Goal: Task Accomplishment & Management: Manage account settings

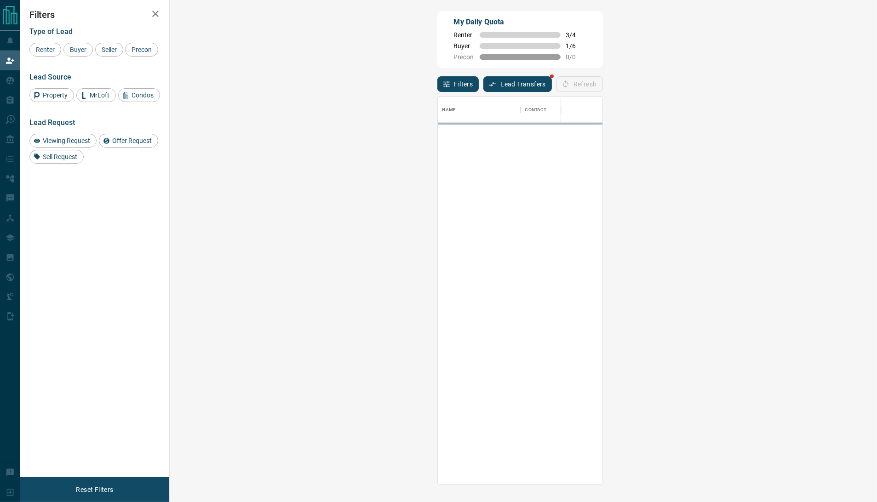
scroll to position [377, 678]
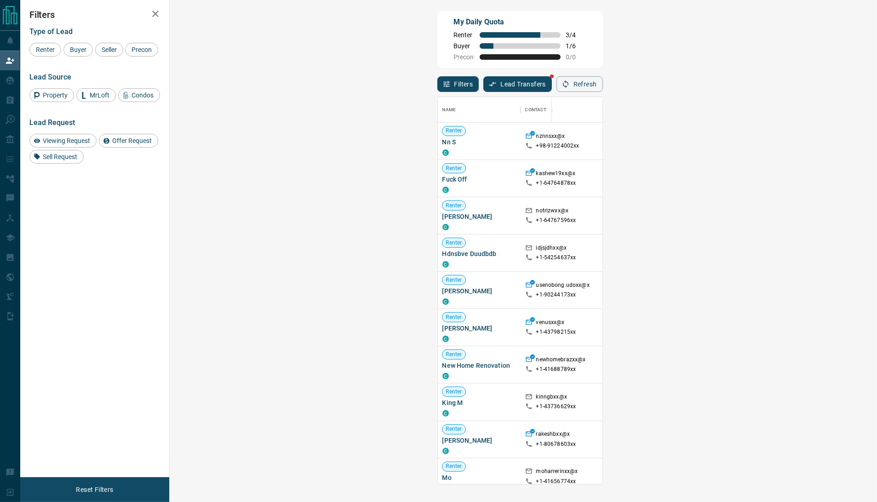
click at [437, 25] on div "My Daily Quota Renter 3 / 4 Buyer 1 / 6 Precon 0 / 0" at bounding box center [519, 39] width 165 height 57
click at [47, 211] on div "Filters Type of Lead Renter Buyer Seller Precon Lead Source Property MrLoft Con…" at bounding box center [94, 238] width 149 height 477
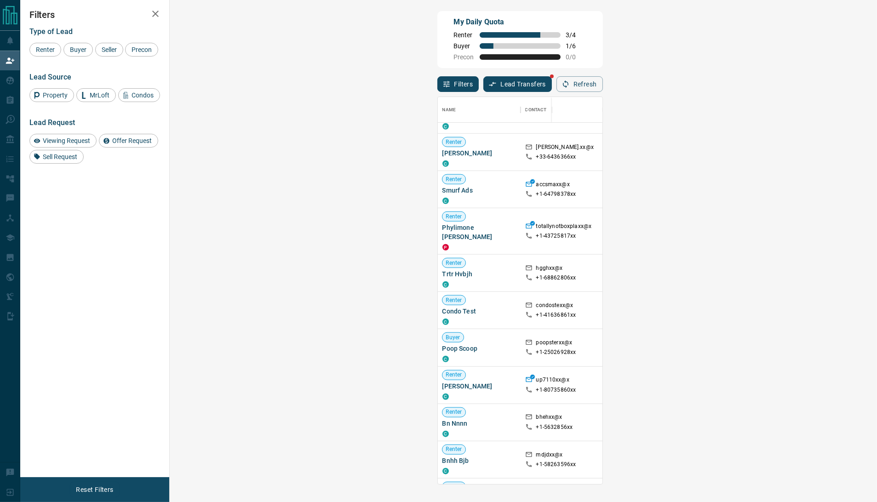
scroll to position [521, 0]
drag, startPoint x: 244, startPoint y: 215, endPoint x: 177, endPoint y: 216, distance: 66.7
click at [438, 216] on div "Renter Phylimone [PERSON_NAME]" at bounding box center [479, 230] width 83 height 46
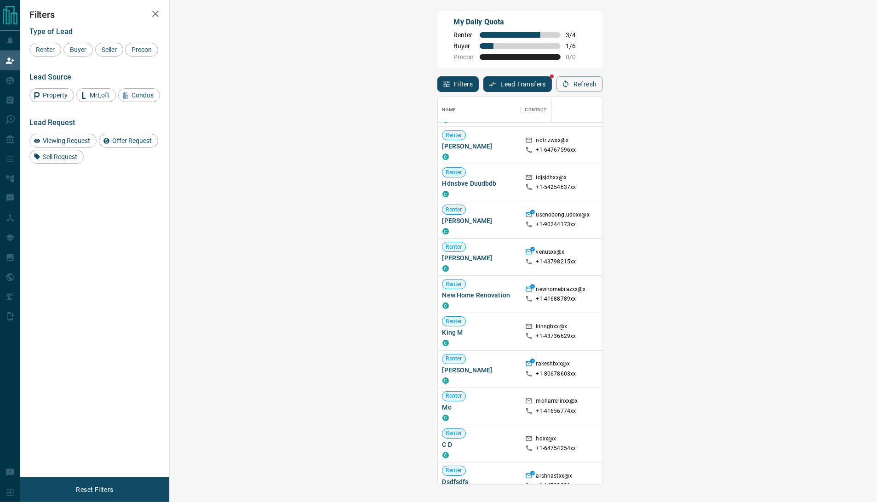
scroll to position [89, 0]
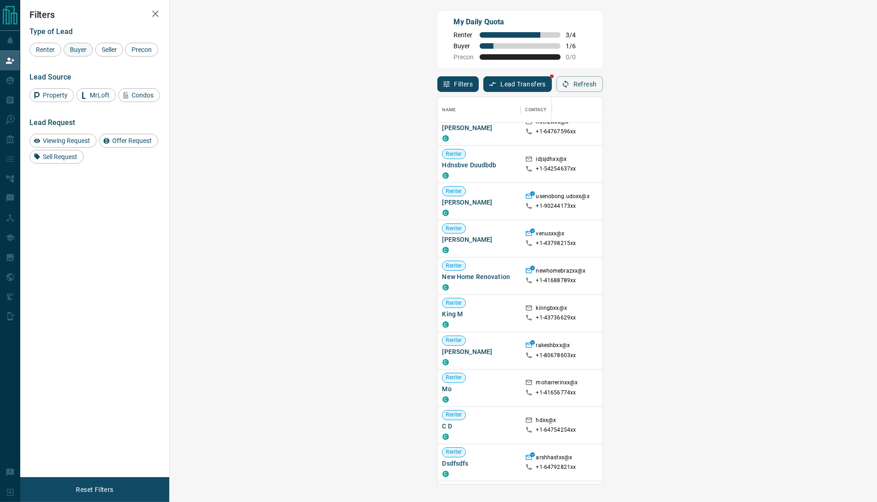
click at [76, 52] on span "Buyer" at bounding box center [78, 49] width 23 height 7
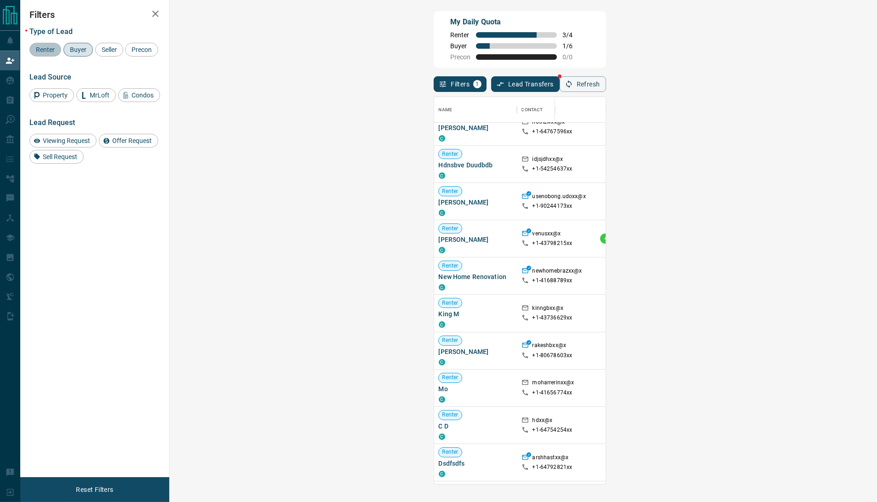
click at [44, 53] on span "Renter" at bounding box center [45, 49] width 25 height 7
click at [79, 53] on span "Buyer" at bounding box center [78, 49] width 23 height 7
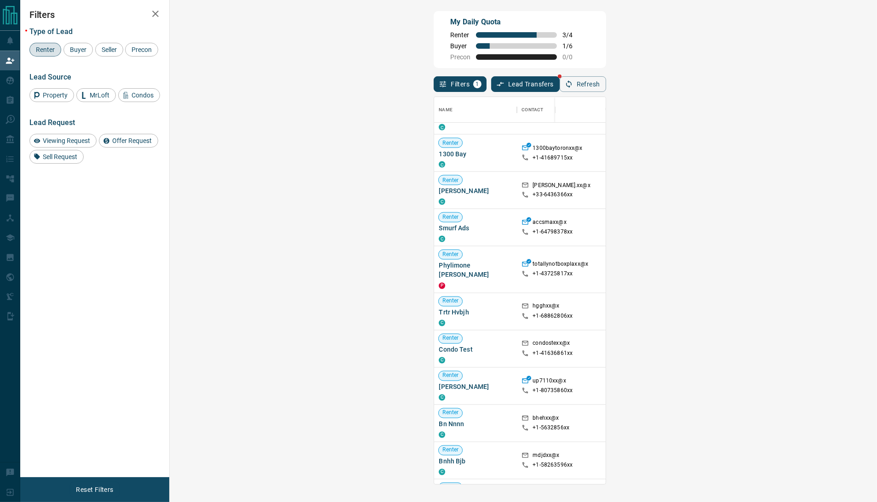
scroll to position [484, 0]
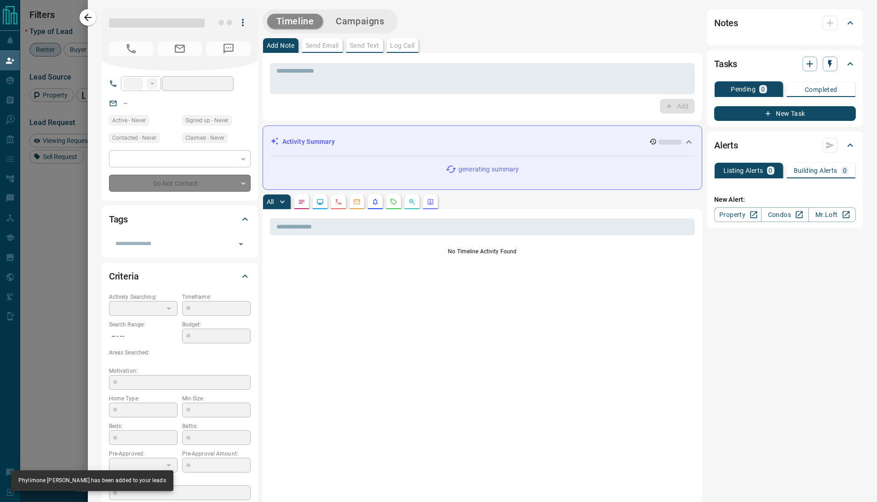
type input "**"
type input "**********"
type input "*"
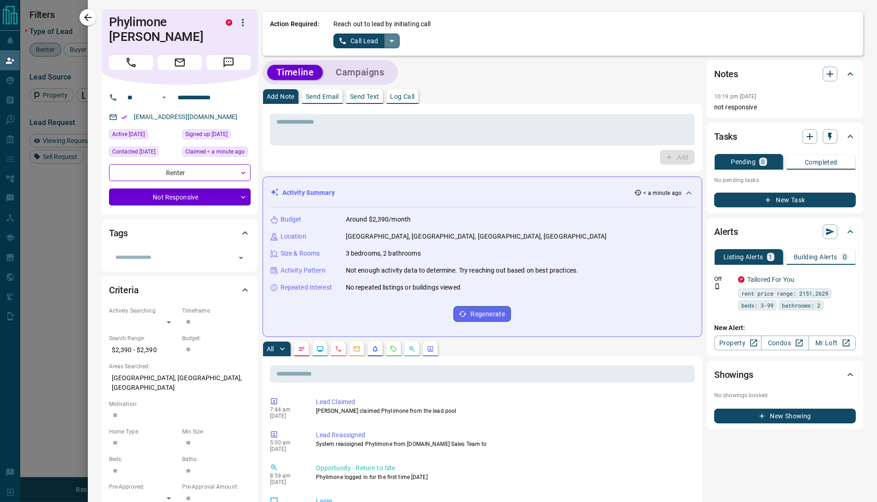
click at [396, 37] on icon "split button" at bounding box center [391, 40] width 11 height 11
click at [363, 74] on li "Log Manual Call" at bounding box center [366, 73] width 56 height 14
click at [205, 91] on input "**********" at bounding box center [210, 97] width 72 height 15
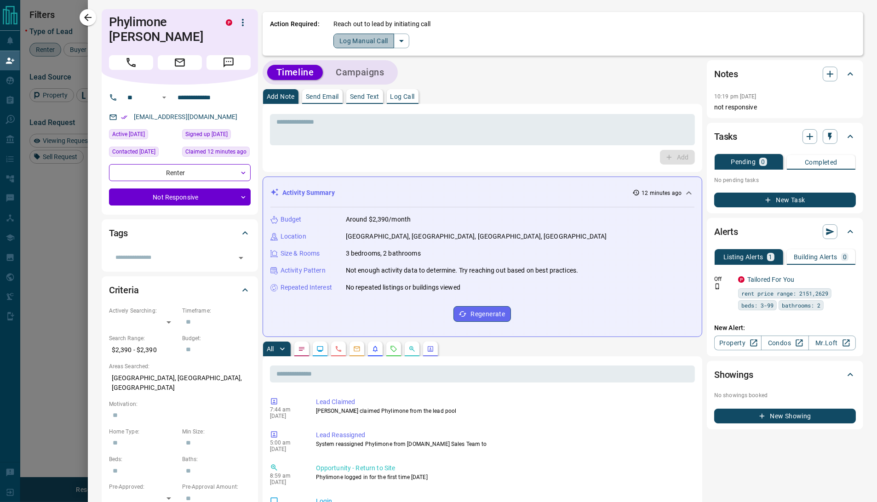
click at [353, 40] on button "Log Manual Call" at bounding box center [363, 41] width 61 height 15
click at [207, 92] on input "**********" at bounding box center [210, 97] width 72 height 15
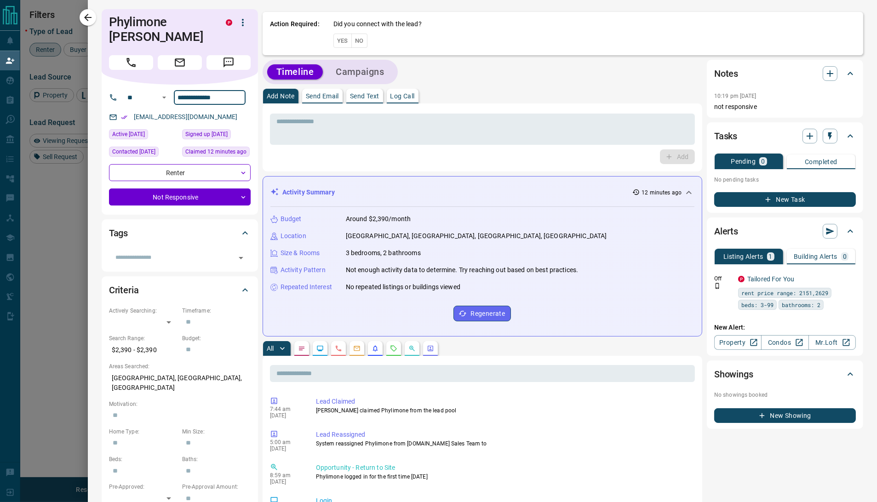
click at [207, 92] on input "**********" at bounding box center [210, 97] width 72 height 15
click at [359, 44] on button "No" at bounding box center [359, 41] width 16 height 14
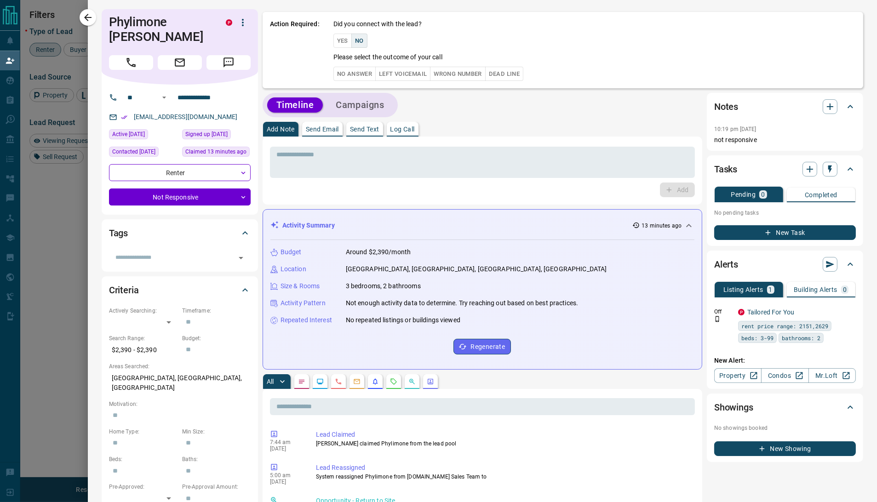
click at [32, 226] on div at bounding box center [438, 251] width 877 height 502
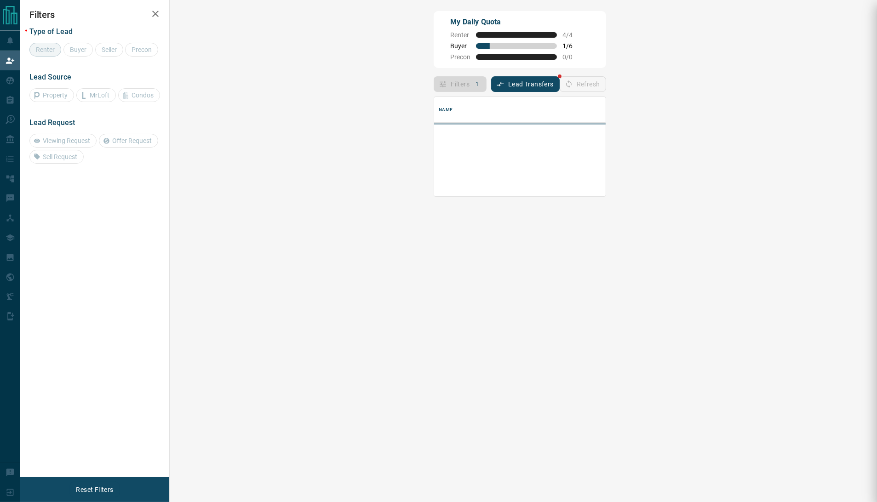
scroll to position [53, 678]
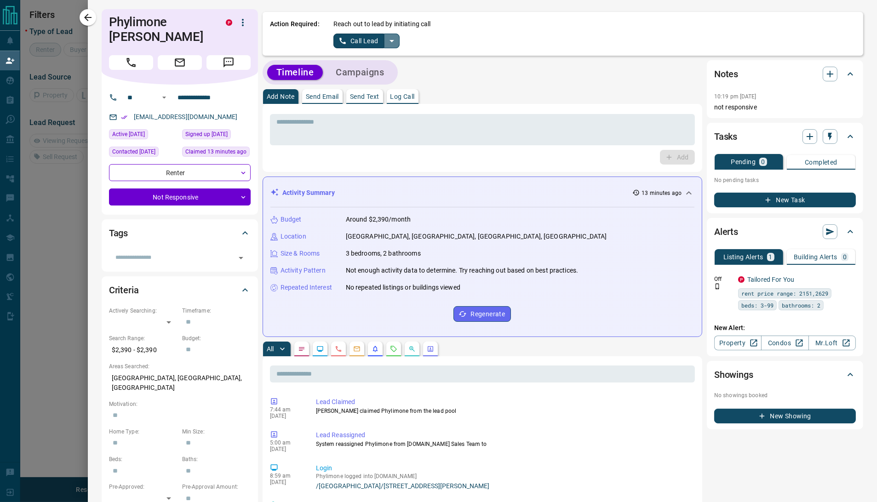
click at [393, 37] on icon "split button" at bounding box center [391, 40] width 11 height 11
click at [363, 68] on li "Log Manual Call" at bounding box center [366, 73] width 56 height 14
click at [350, 40] on button "Log Manual Call" at bounding box center [363, 41] width 61 height 15
click at [354, 39] on button "No" at bounding box center [359, 41] width 16 height 14
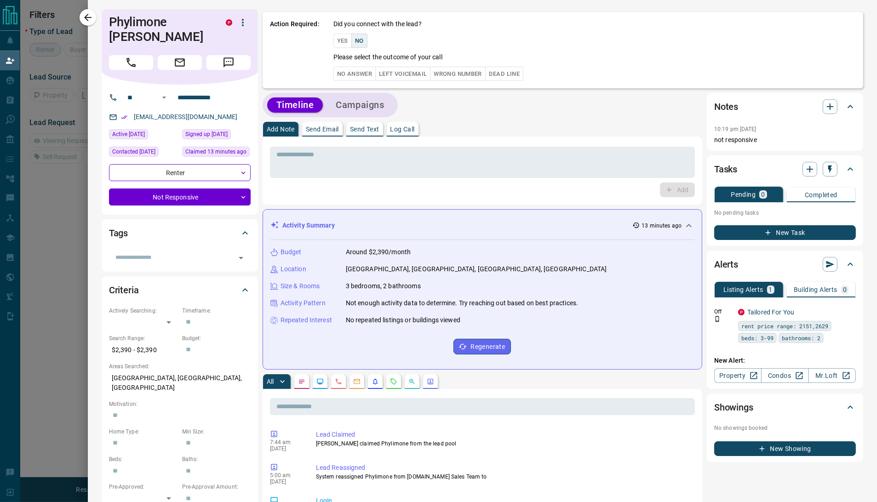
click at [349, 79] on button "No Answer" at bounding box center [354, 74] width 42 height 14
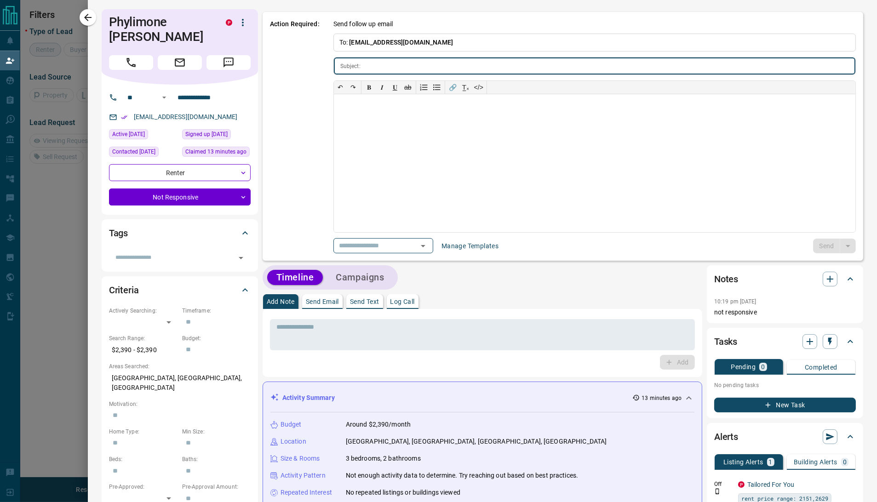
type input "**********"
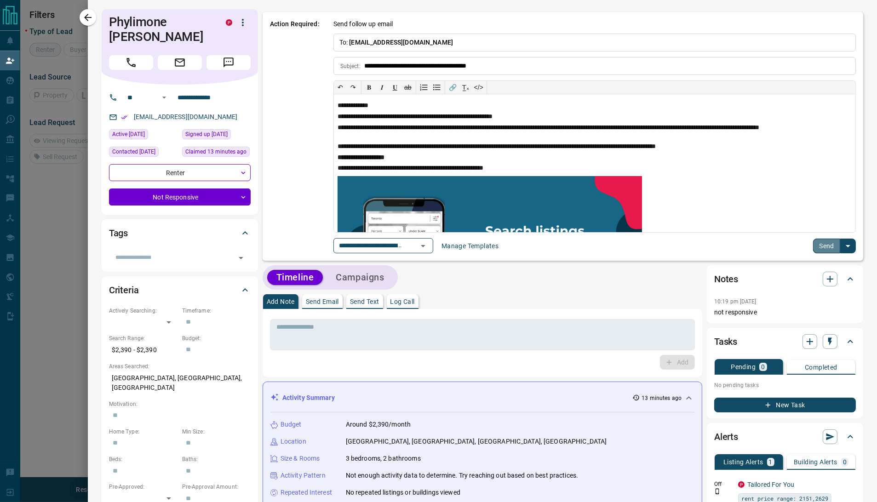
click at [820, 242] on button "Send" at bounding box center [826, 246] width 27 height 15
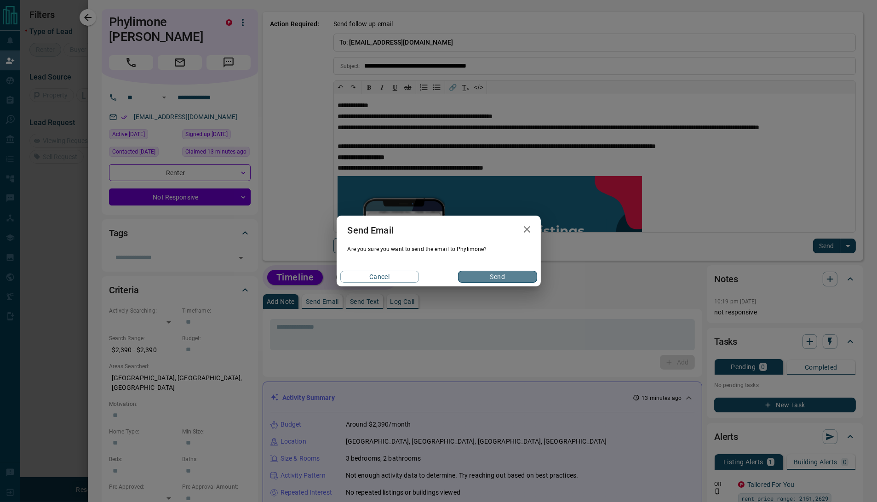
click at [491, 280] on button "Send" at bounding box center [497, 277] width 79 height 12
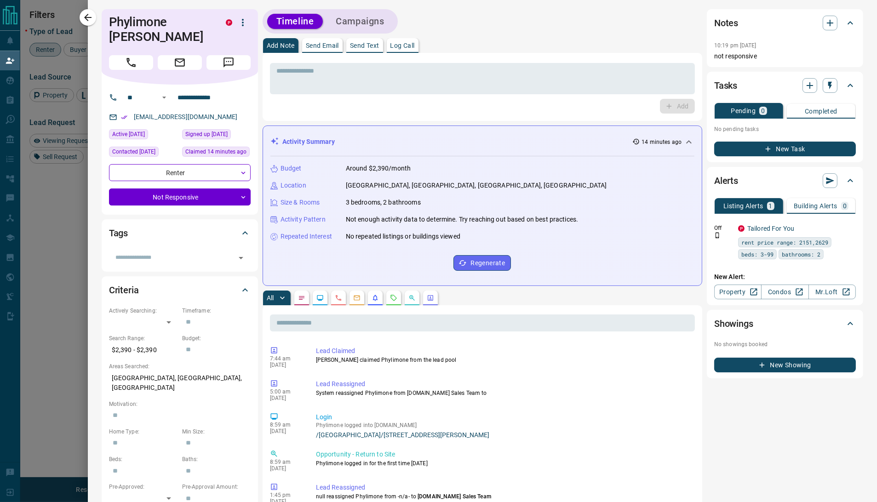
scroll to position [377, 678]
click at [824, 25] on icon "button" at bounding box center [829, 22] width 11 height 11
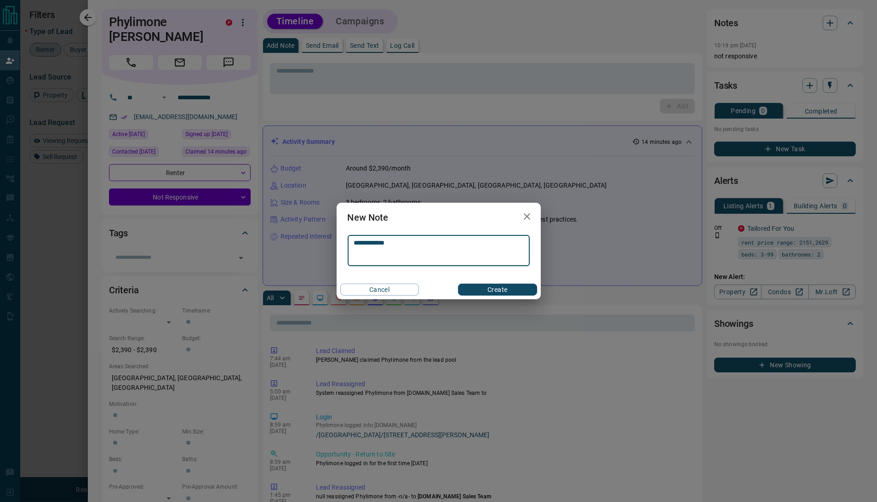
type textarea "**********"
click at [472, 290] on button "Create" at bounding box center [497, 290] width 79 height 12
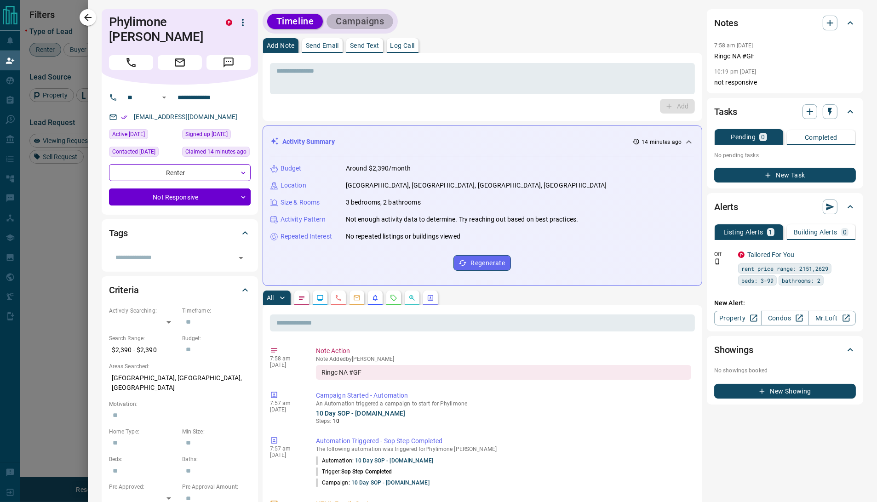
click at [366, 22] on button "Campaigns" at bounding box center [359, 21] width 67 height 15
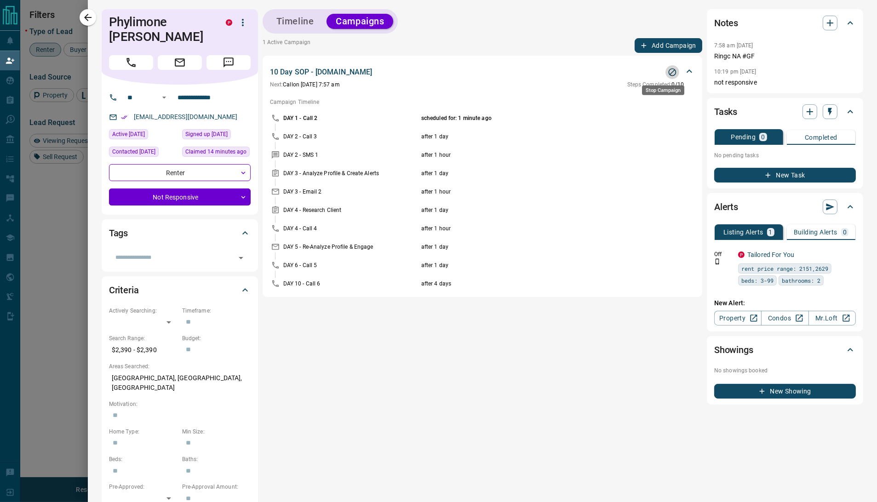
click at [667, 70] on icon "Stop Campaign" at bounding box center [671, 72] width 9 height 9
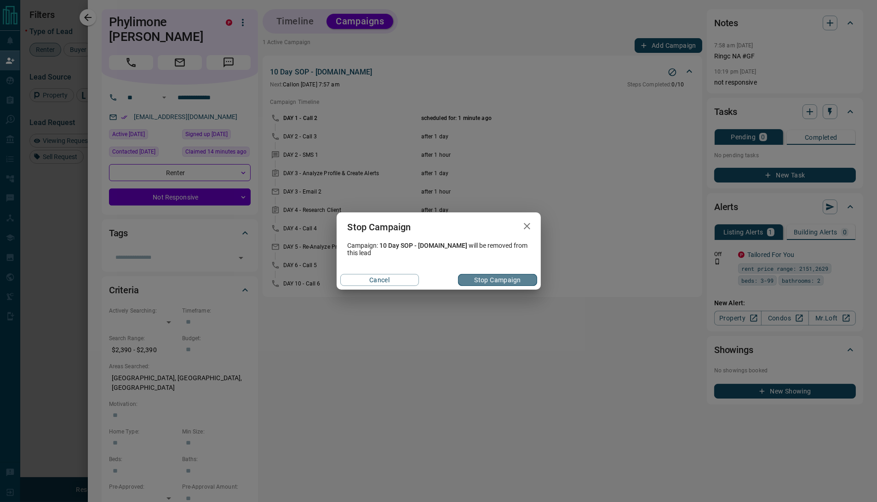
click at [480, 281] on button "Stop Campaign" at bounding box center [497, 280] width 79 height 12
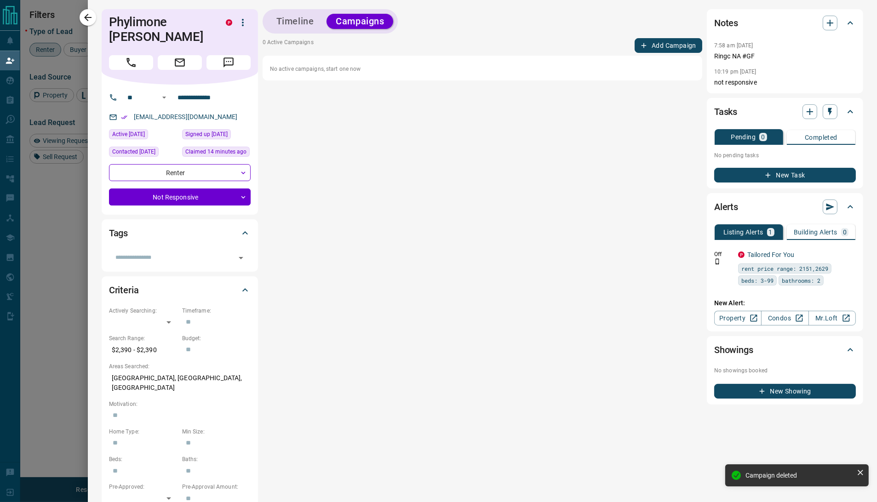
click at [650, 41] on button "Add Campaign" at bounding box center [668, 45] width 68 height 15
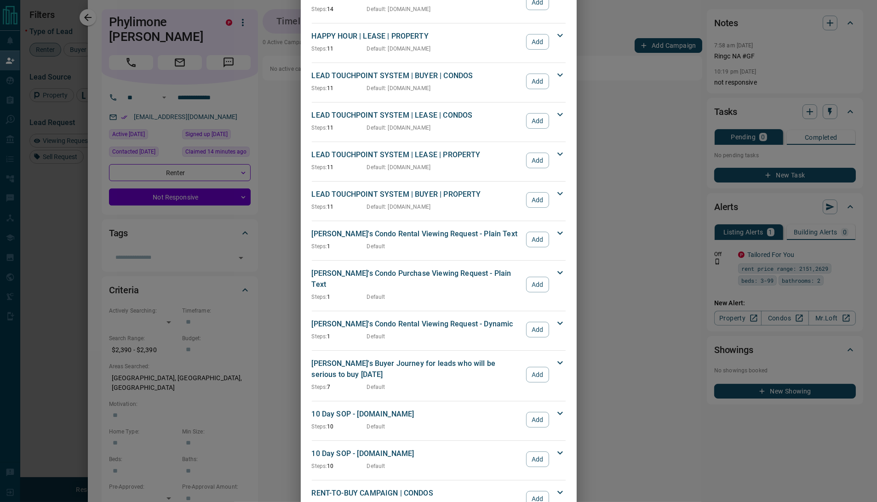
scroll to position [0, 0]
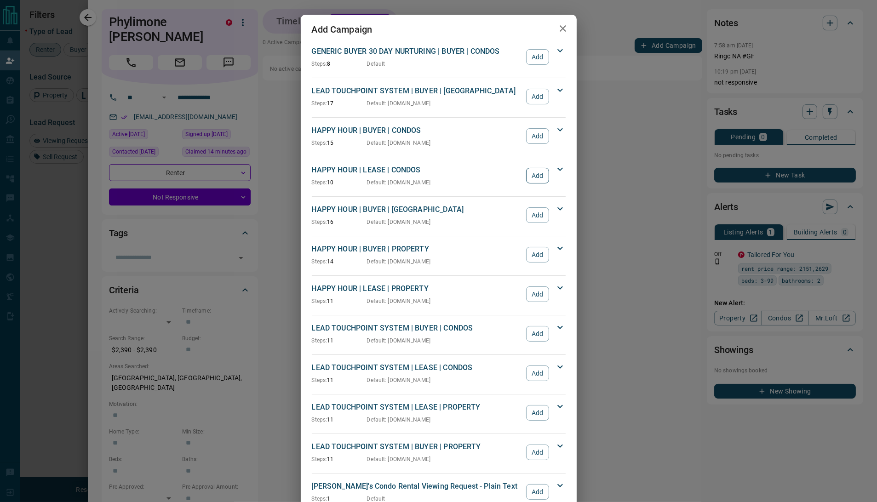
click at [533, 178] on button "Add" at bounding box center [537, 176] width 23 height 16
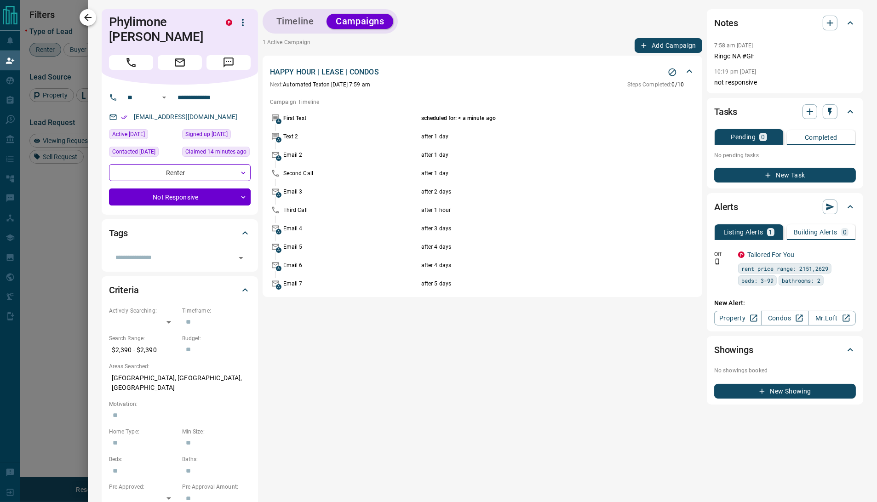
click at [85, 17] on icon "button" at bounding box center [87, 17] width 7 height 7
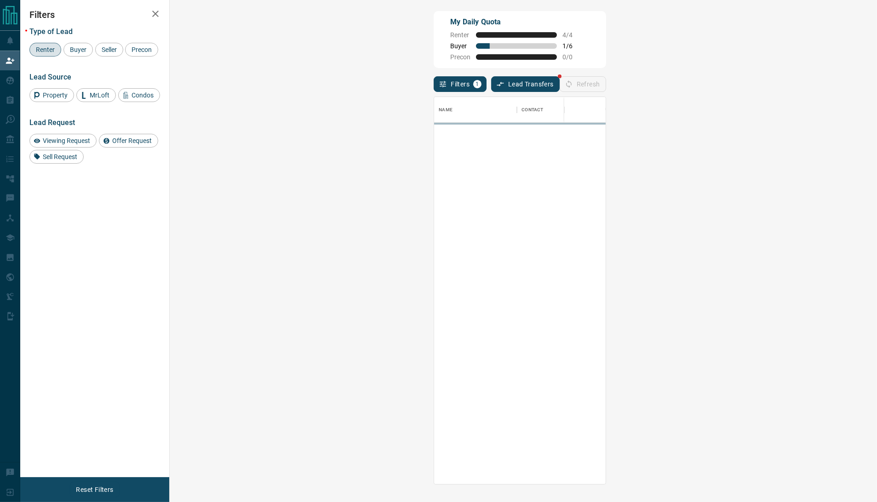
scroll to position [377, 678]
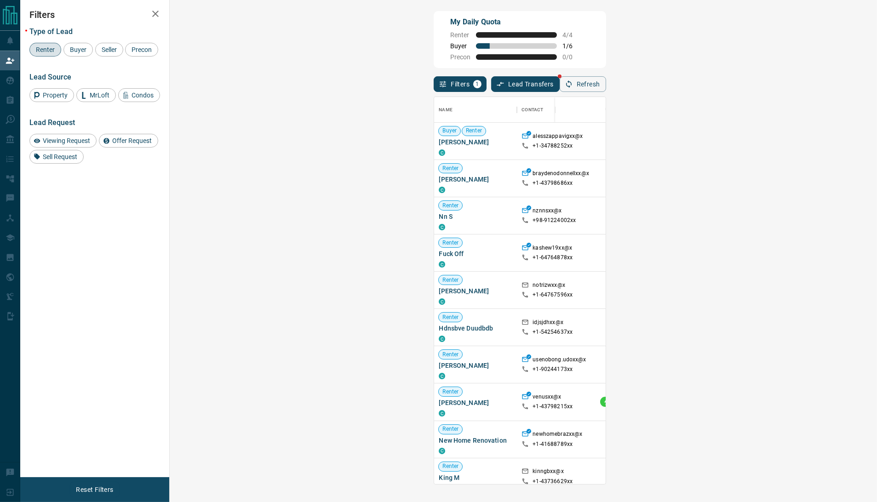
click at [38, 48] on span "Renter" at bounding box center [45, 49] width 25 height 7
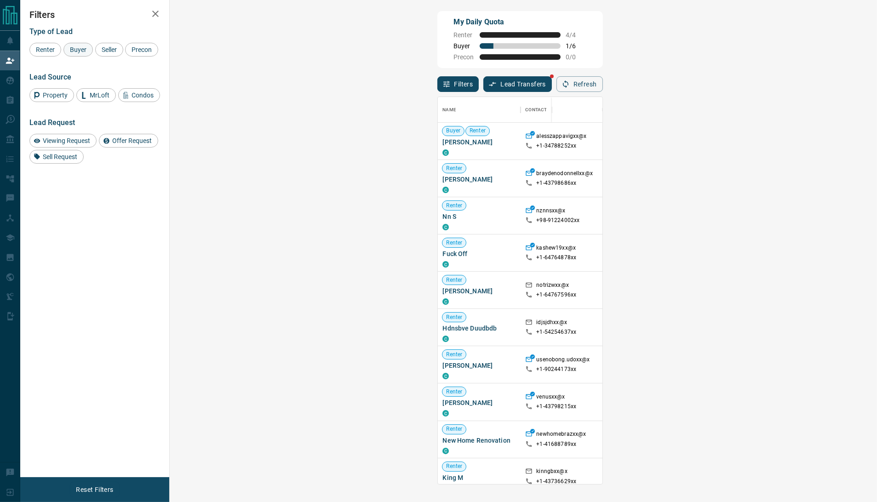
click at [70, 47] on span "Buyer" at bounding box center [78, 49] width 23 height 7
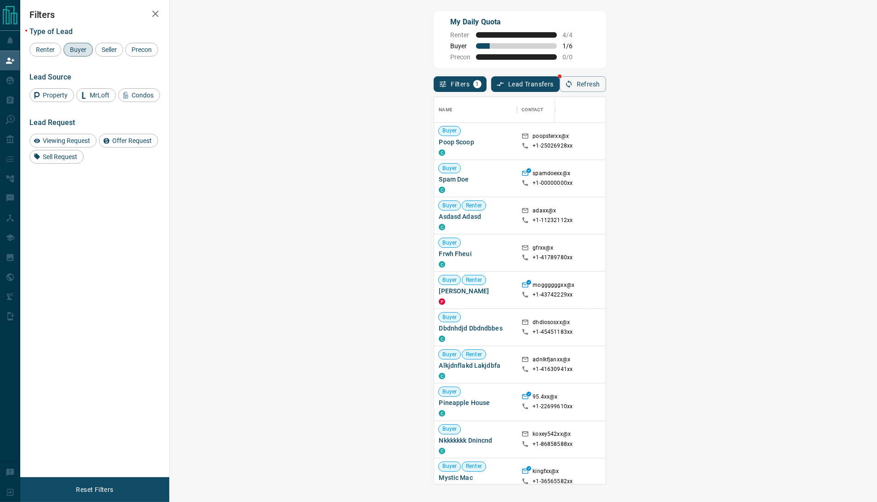
click at [35, 6] on div "Filters Type of Lead Renter Buyer Seller Precon Lead Source Property MrLoft Con…" at bounding box center [94, 238] width 149 height 477
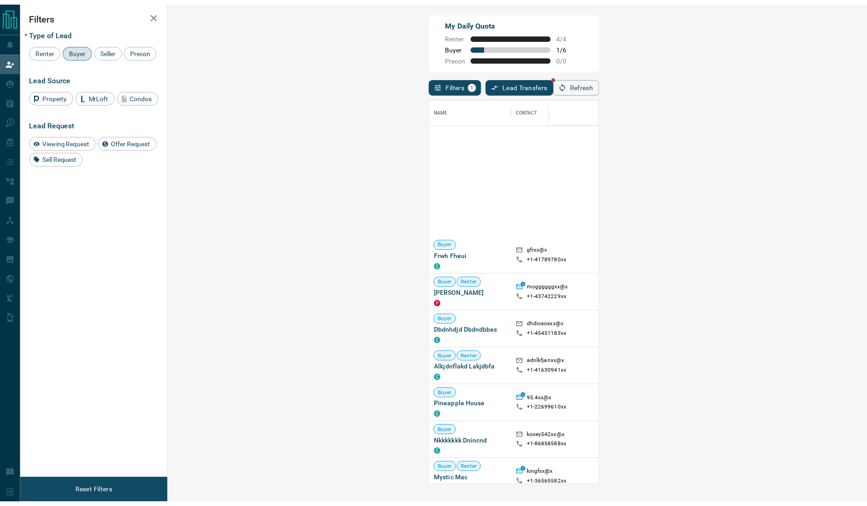
scroll to position [244, 0]
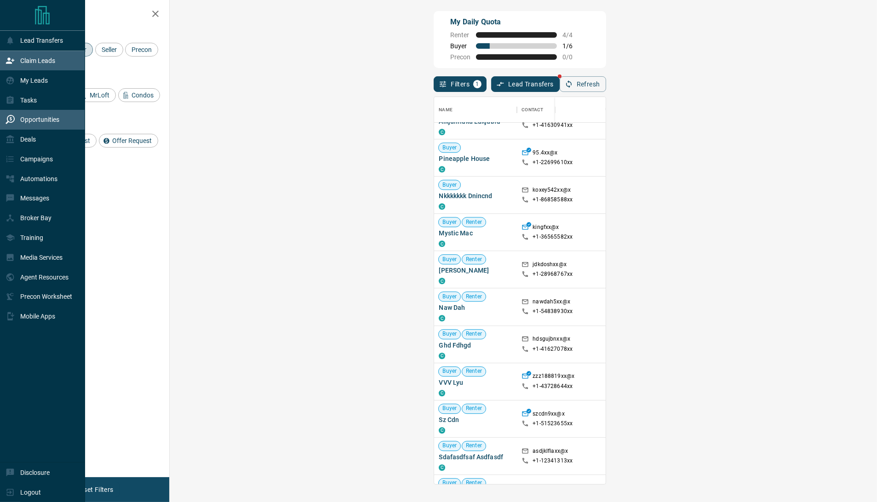
click at [26, 120] on p "Opportunities" at bounding box center [39, 119] width 39 height 7
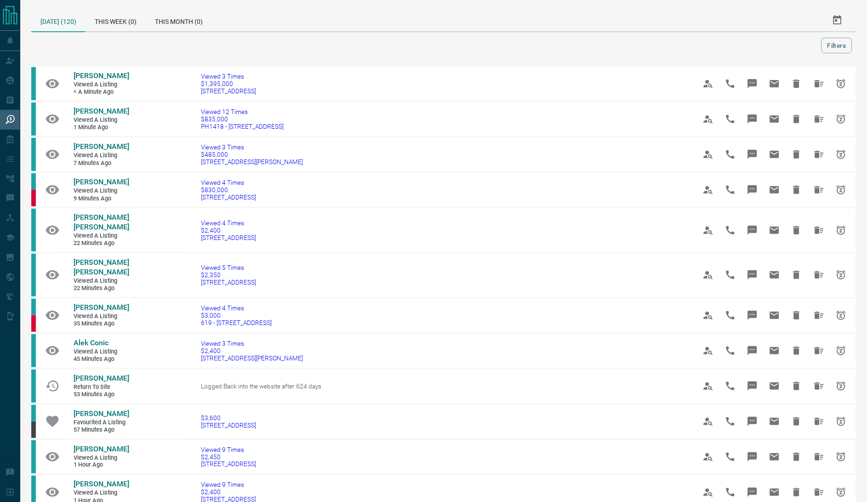
click at [38, 47] on div at bounding box center [428, 46] width 786 height 16
click at [43, 44] on div at bounding box center [428, 46] width 786 height 16
click at [35, 40] on div at bounding box center [428, 46] width 786 height 16
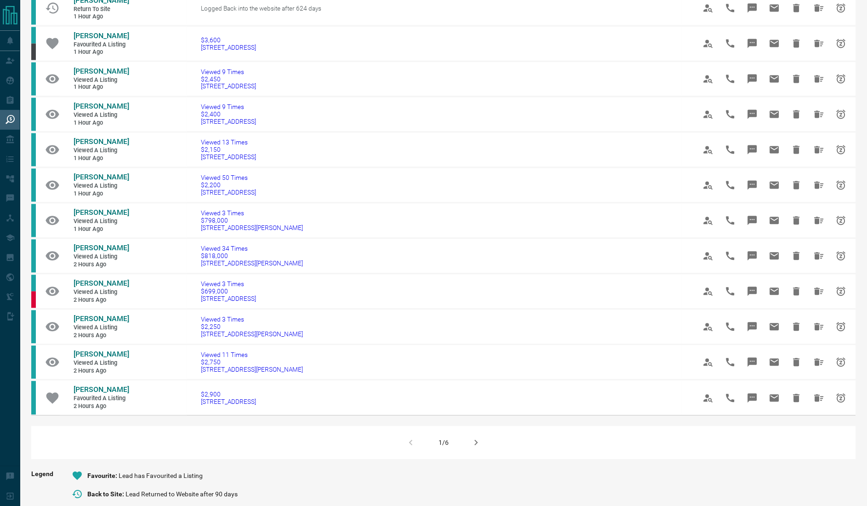
scroll to position [584, 0]
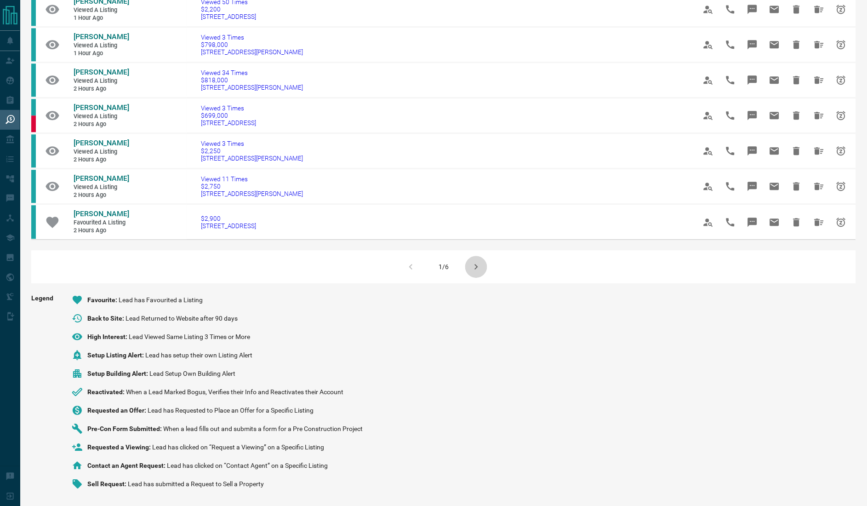
click at [472, 259] on button "button" at bounding box center [476, 267] width 22 height 22
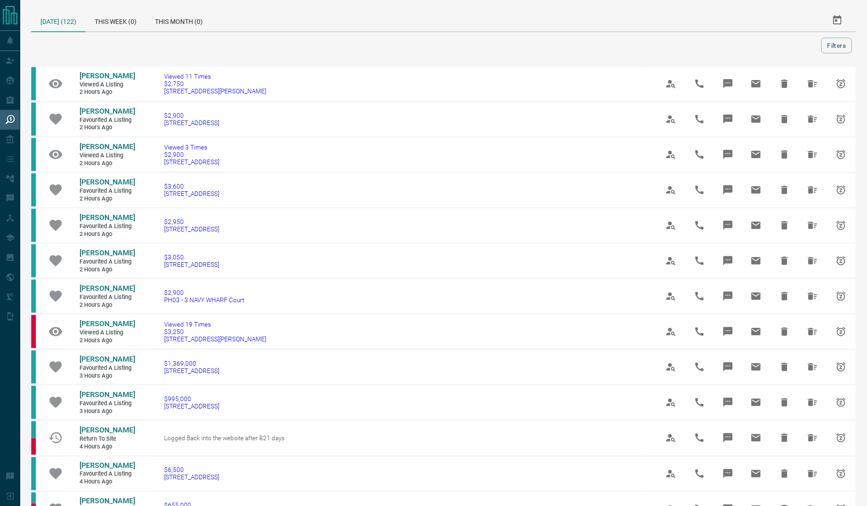
scroll to position [535, 0]
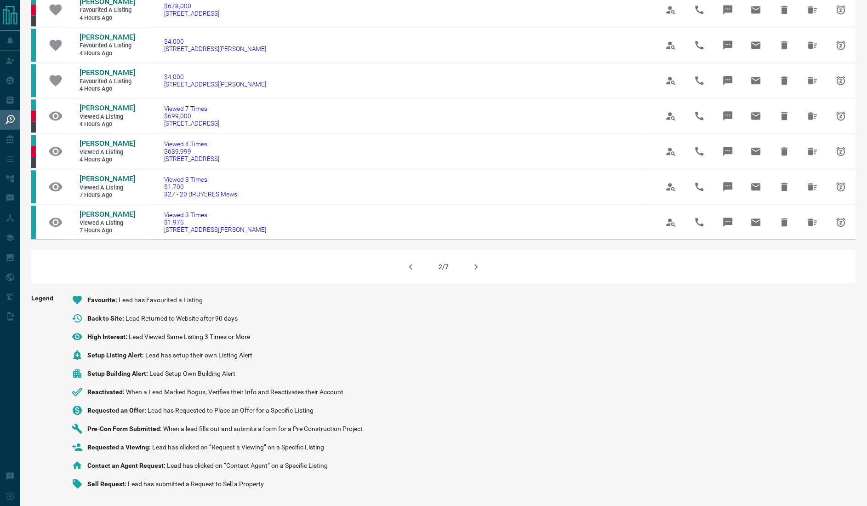
click at [474, 266] on icon "button" at bounding box center [476, 266] width 11 height 11
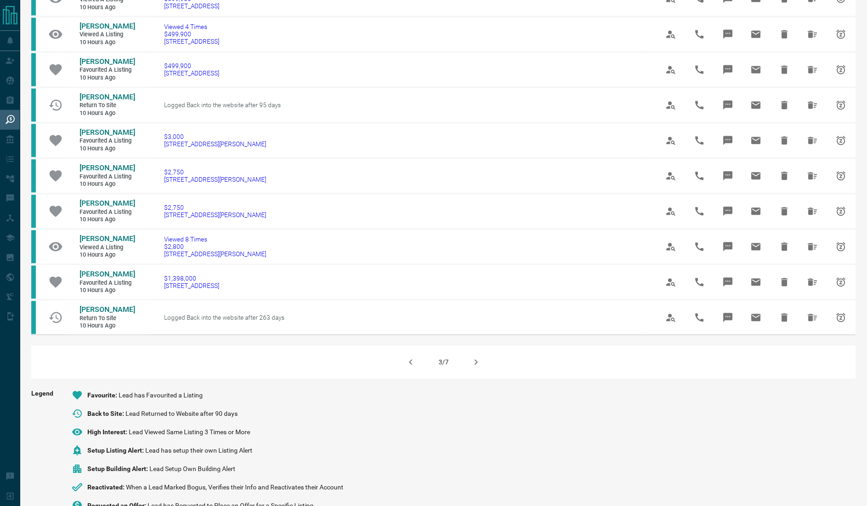
scroll to position [526, 0]
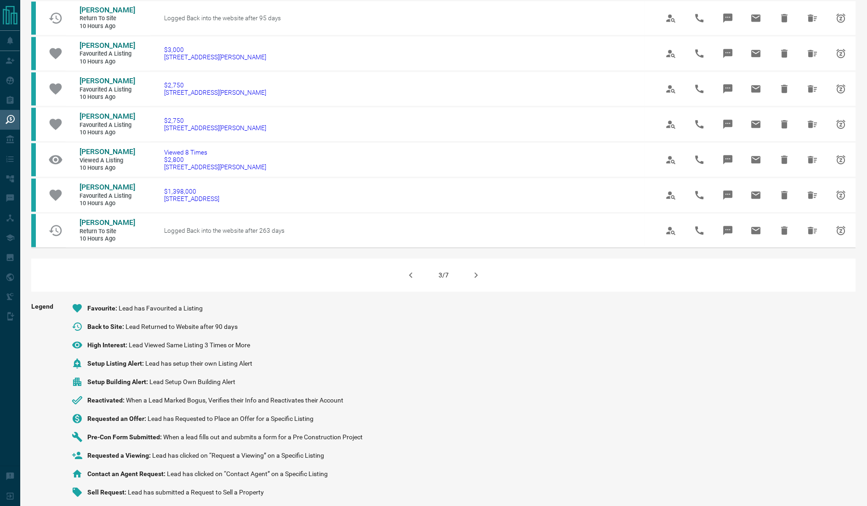
click at [474, 269] on icon "button" at bounding box center [476, 274] width 11 height 11
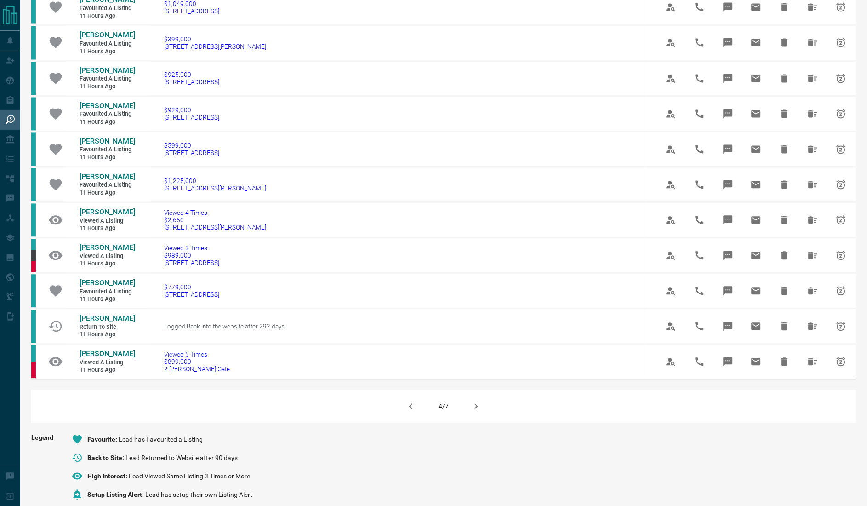
scroll to position [535, 0]
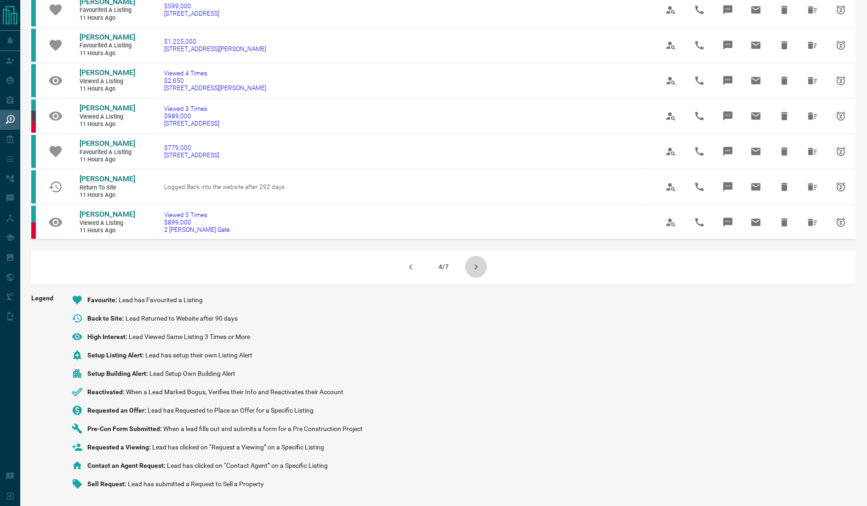
click at [478, 269] on icon "button" at bounding box center [476, 266] width 11 height 11
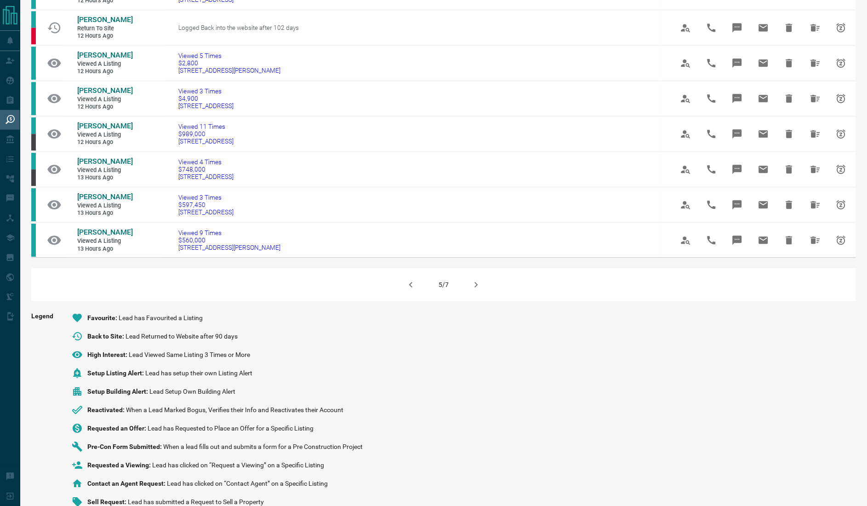
scroll to position [591, 0]
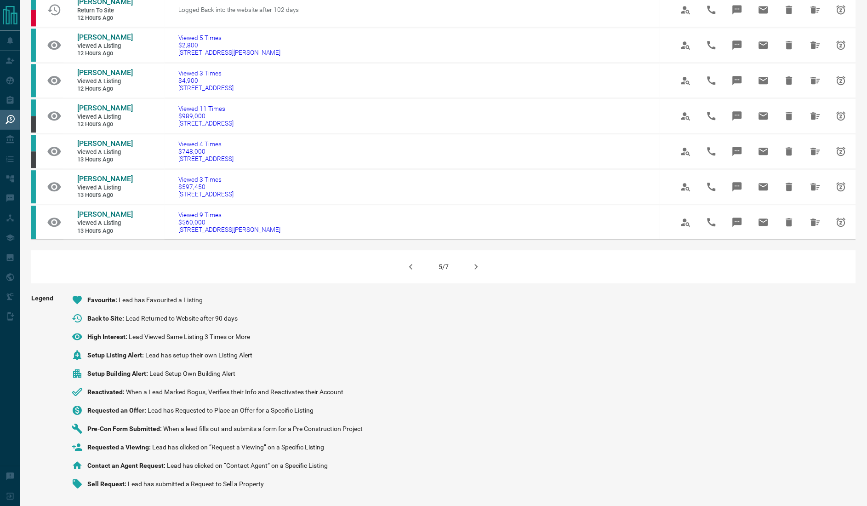
click at [478, 269] on icon "button" at bounding box center [476, 266] width 11 height 11
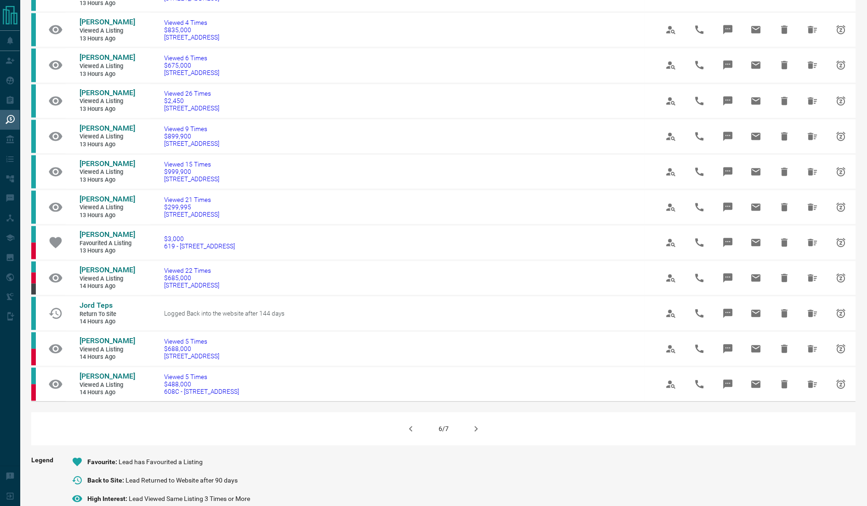
scroll to position [535, 0]
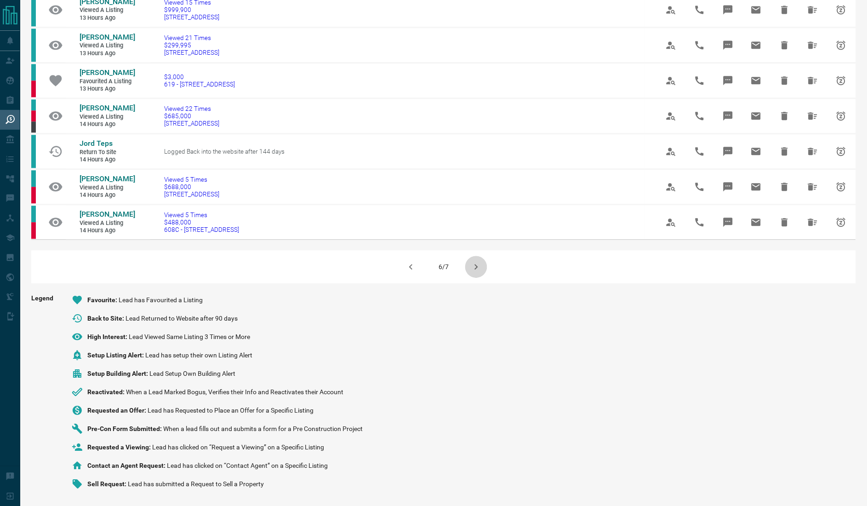
click at [478, 269] on icon "button" at bounding box center [476, 266] width 11 height 11
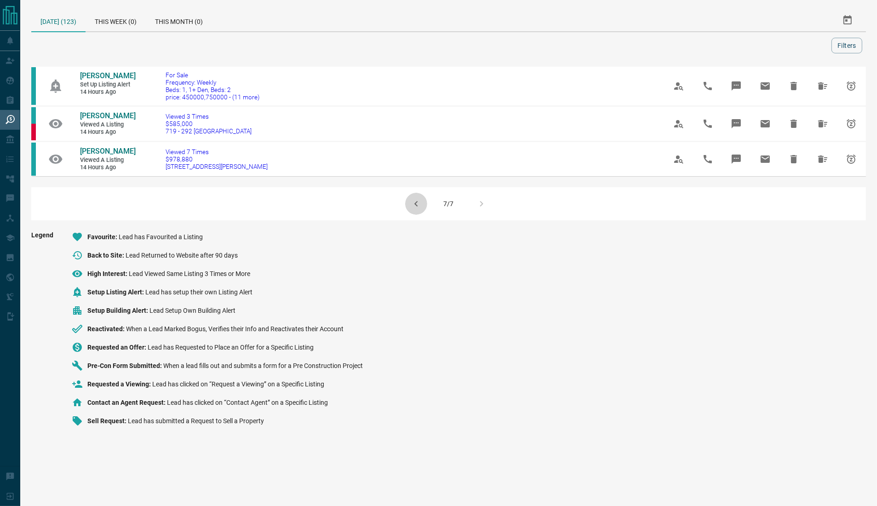
click at [414, 209] on icon "button" at bounding box center [415, 203] width 11 height 11
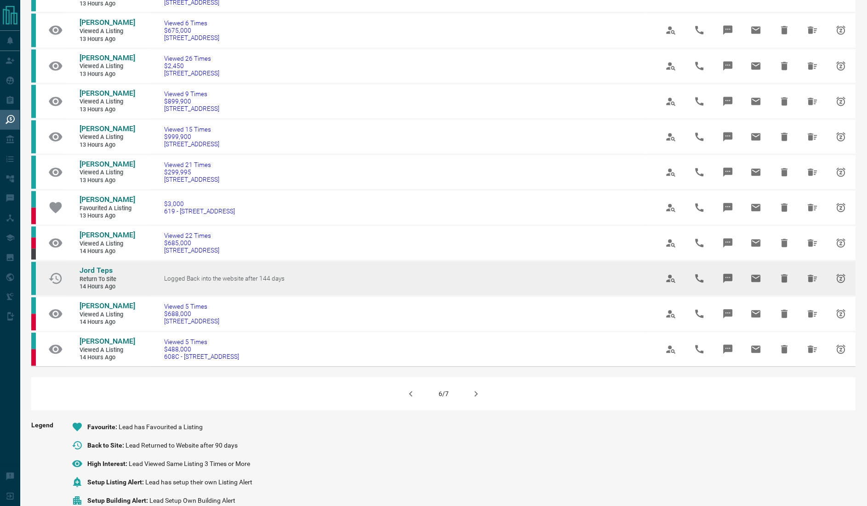
scroll to position [535, 0]
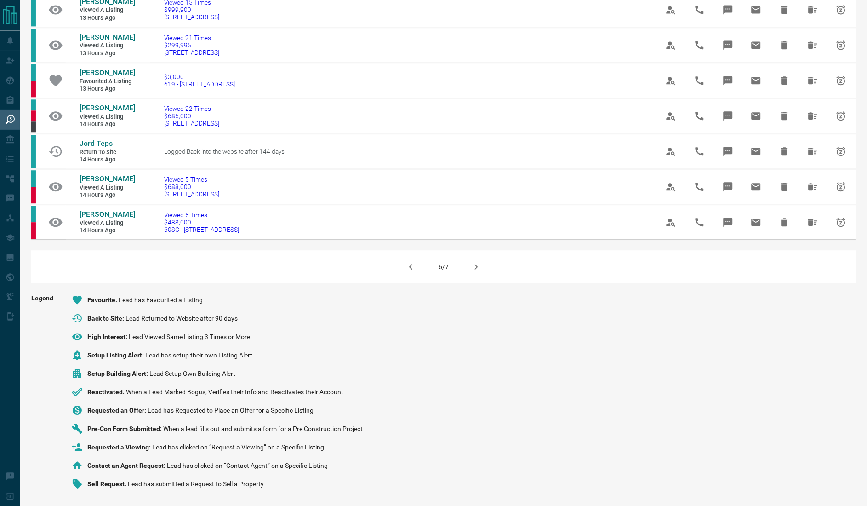
click at [404, 270] on button "button" at bounding box center [411, 267] width 22 height 22
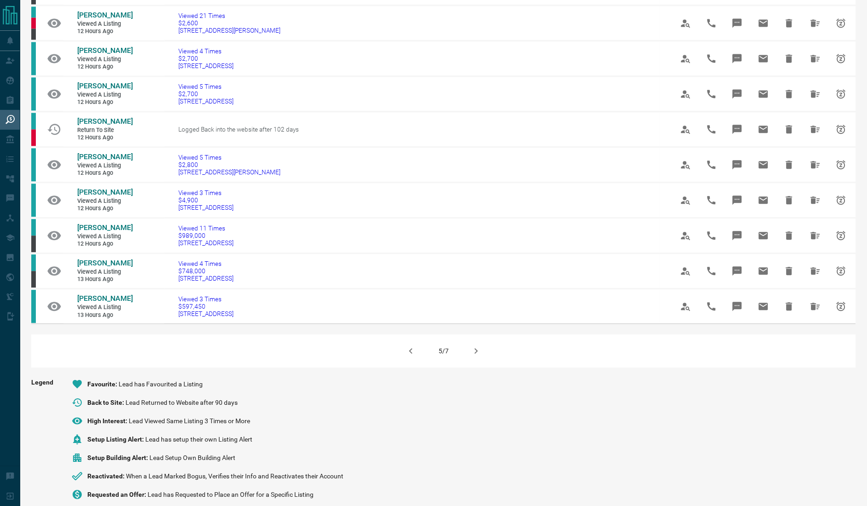
scroll to position [591, 0]
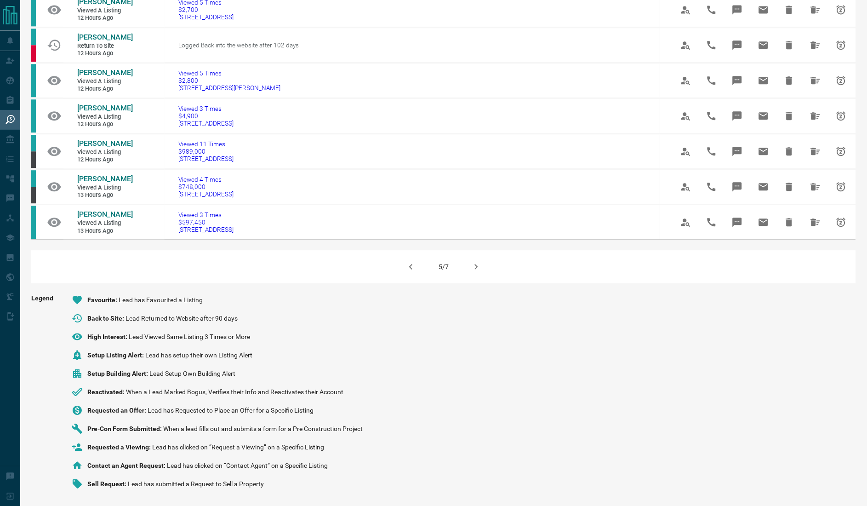
click at [412, 272] on icon "button" at bounding box center [410, 266] width 11 height 11
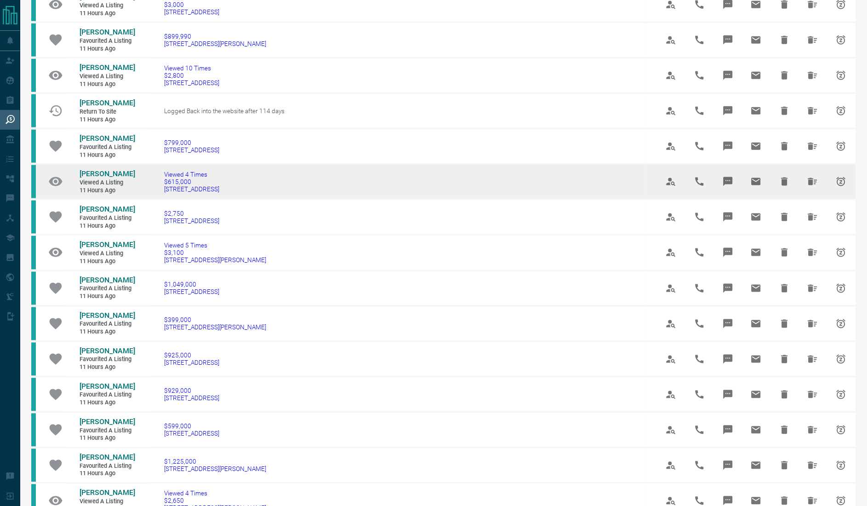
scroll to position [329, 0]
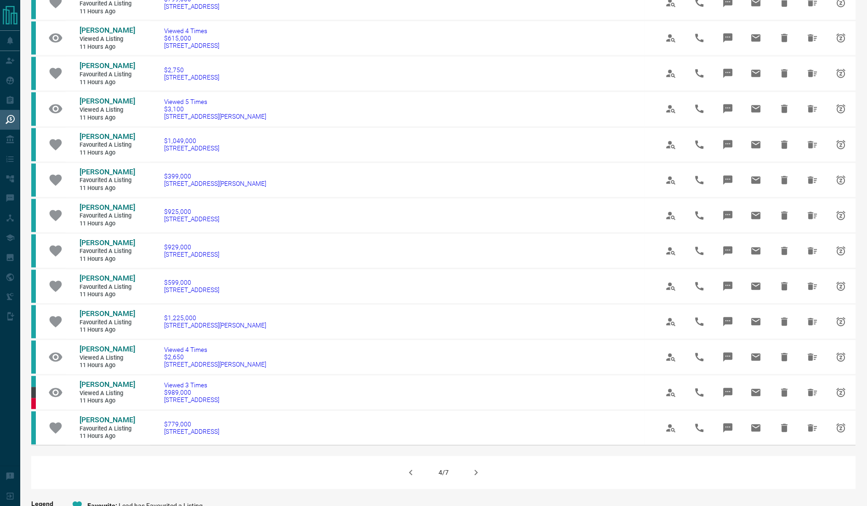
click at [412, 474] on icon "button" at bounding box center [410, 472] width 11 height 11
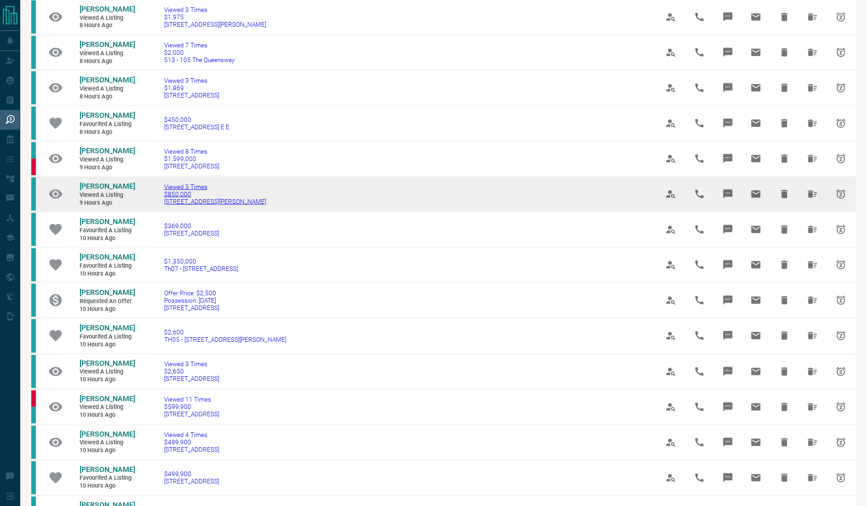
scroll to position [103, 0]
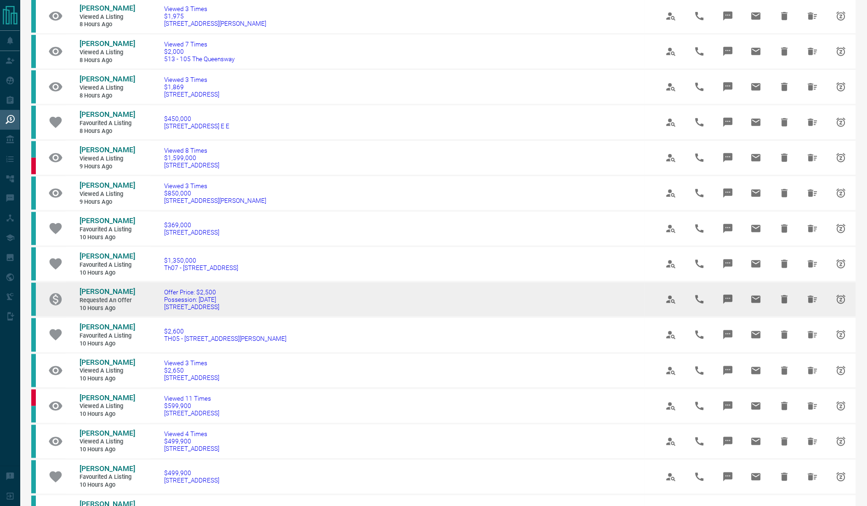
drag, startPoint x: 99, startPoint y: 289, endPoint x: 340, endPoint y: 287, distance: 241.3
click at [340, 287] on td "Offer Price: $2,500 Possession: [DATE][STREET_ADDRESS]" at bounding box center [397, 299] width 495 height 35
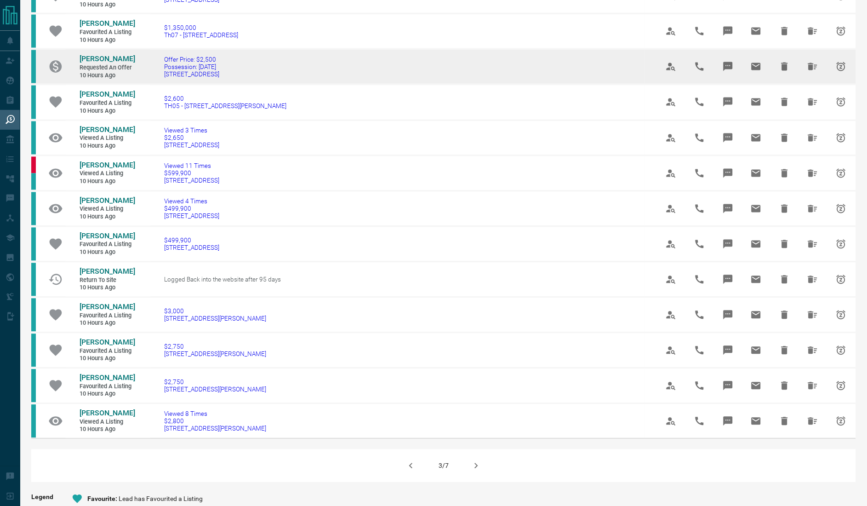
scroll to position [336, 0]
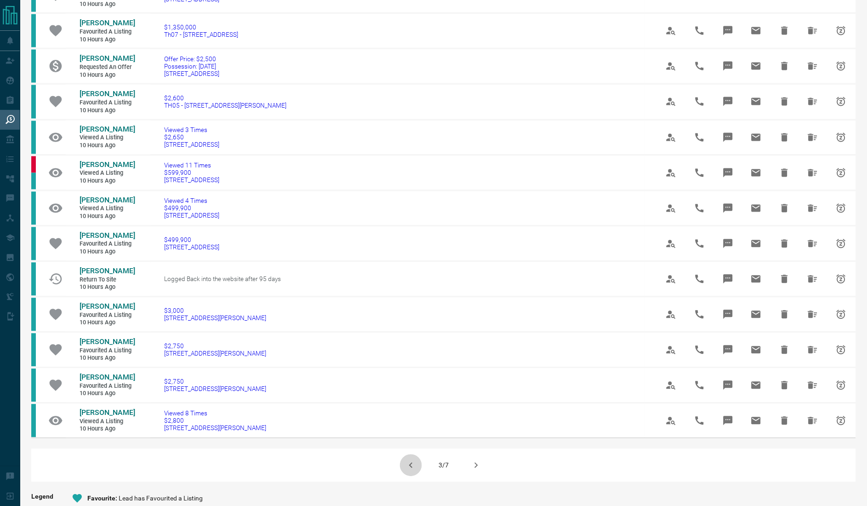
click at [410, 460] on icon "button" at bounding box center [410, 465] width 11 height 11
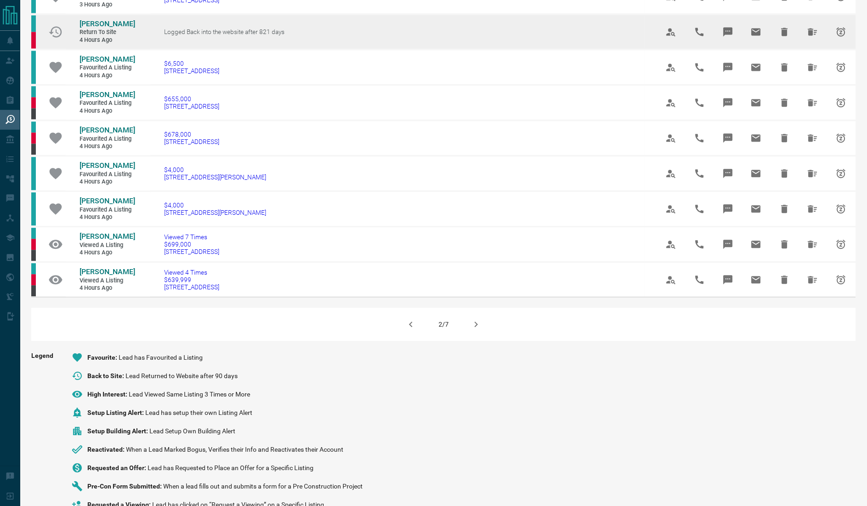
scroll to position [478, 0]
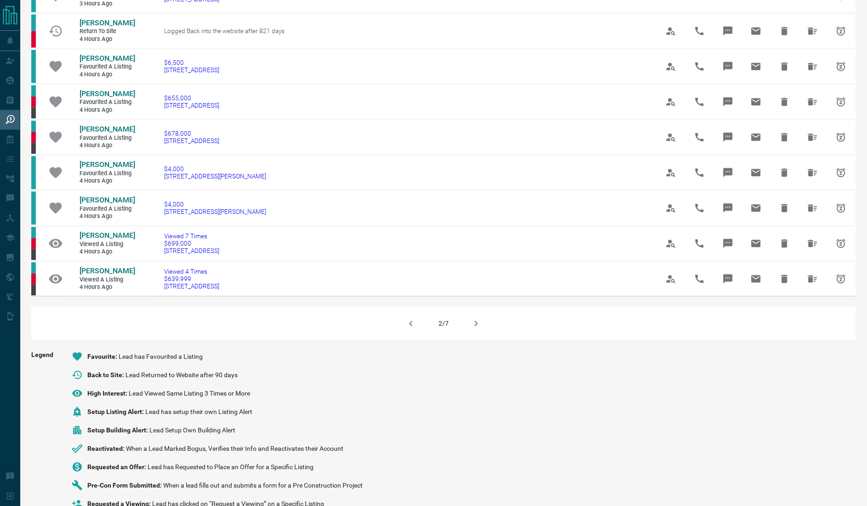
click at [415, 329] on icon "button" at bounding box center [410, 323] width 11 height 11
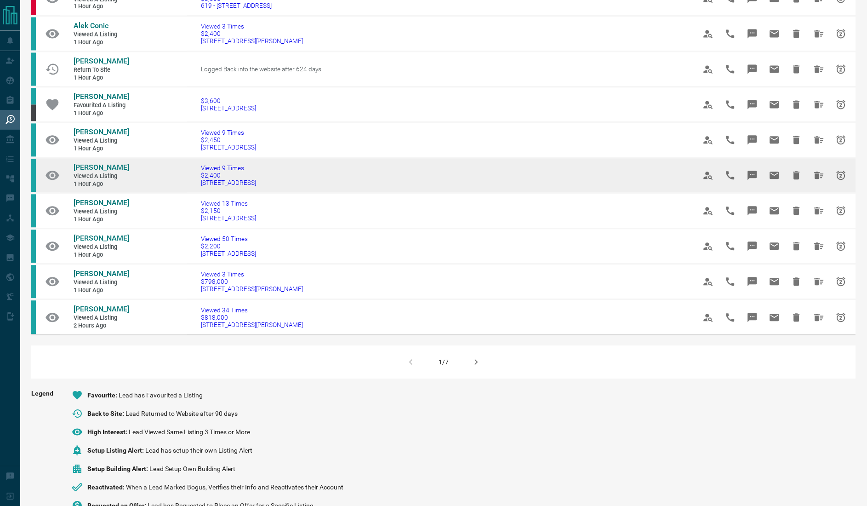
scroll to position [0, 0]
